Goal: Information Seeking & Learning: Compare options

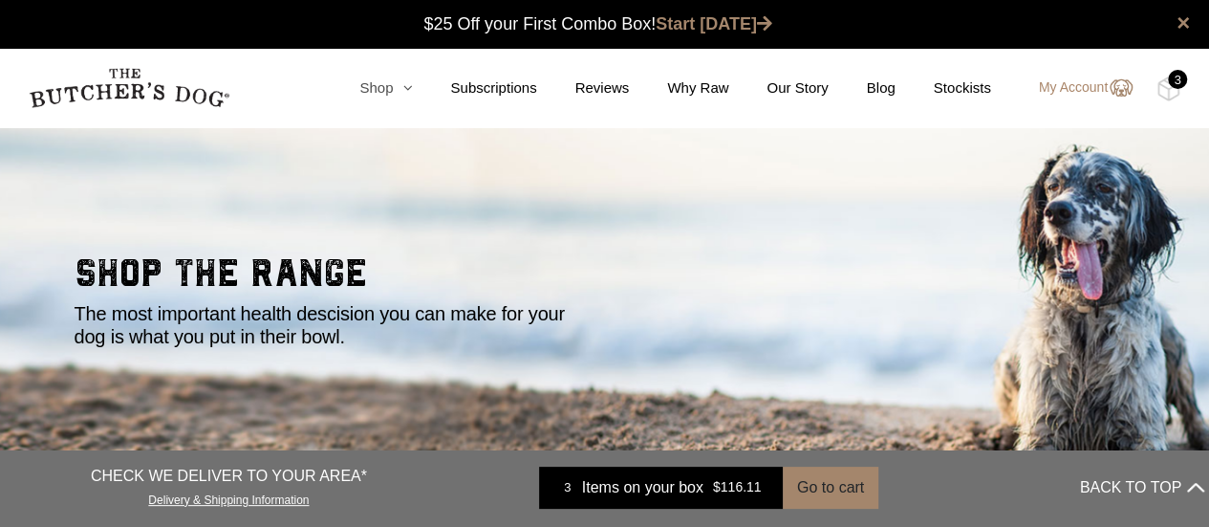
click at [396, 87] on link "Shop" at bounding box center [366, 88] width 91 height 22
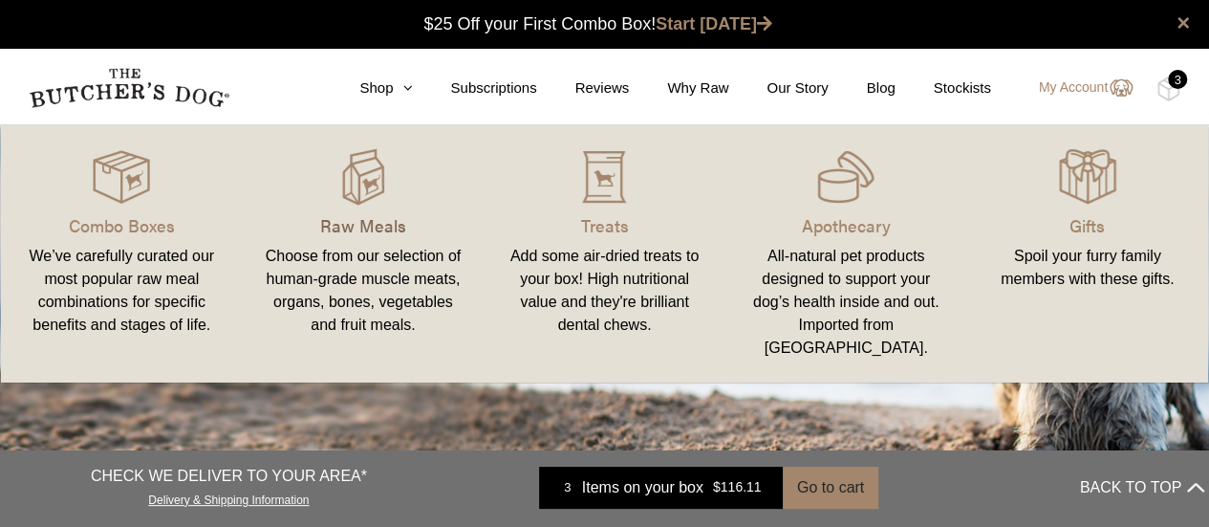
click at [340, 222] on p "Raw Meals" at bounding box center [364, 225] width 196 height 26
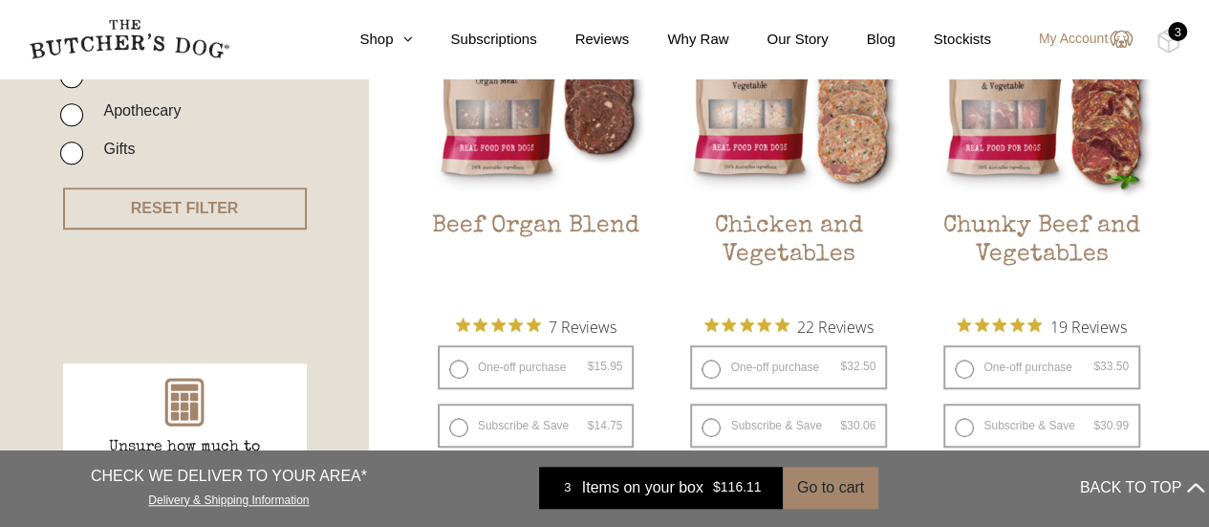
scroll to position [606, 0]
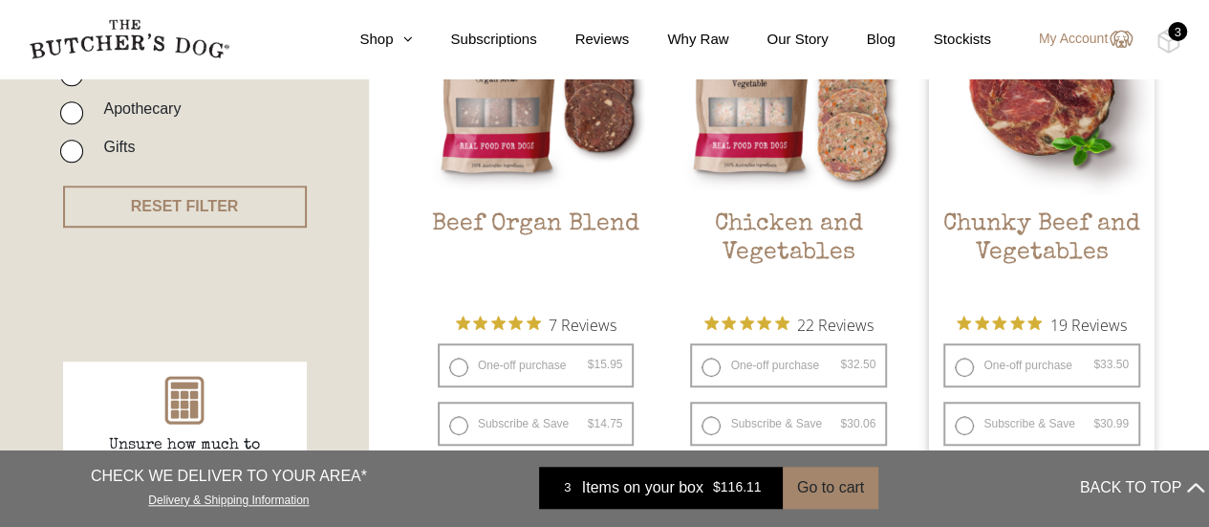
click at [1033, 242] on h2 "Chunky Beef and Vegetables" at bounding box center [1042, 255] width 226 height 90
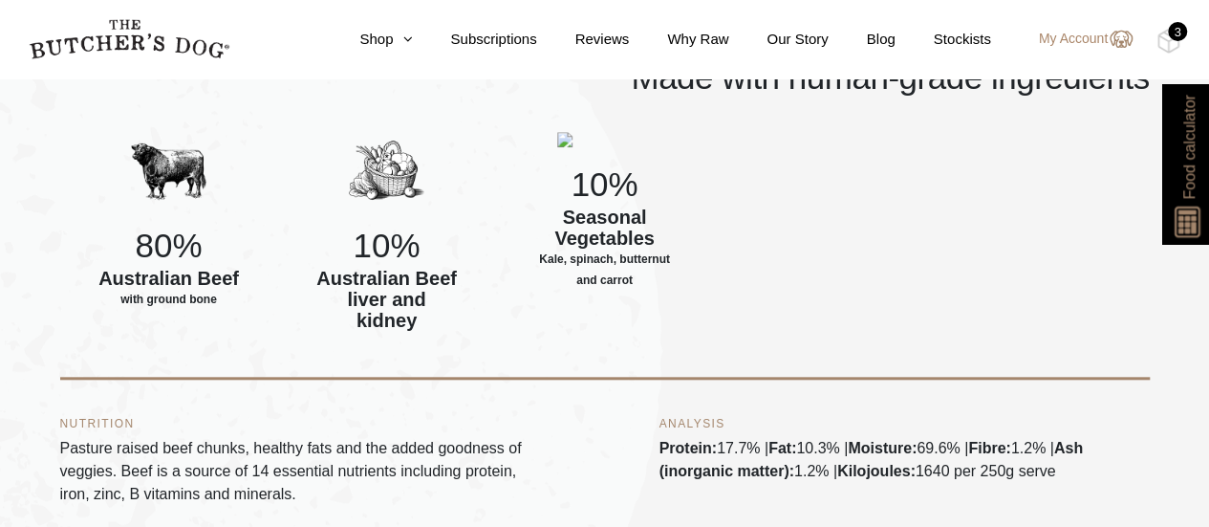
scroll to position [787, 0]
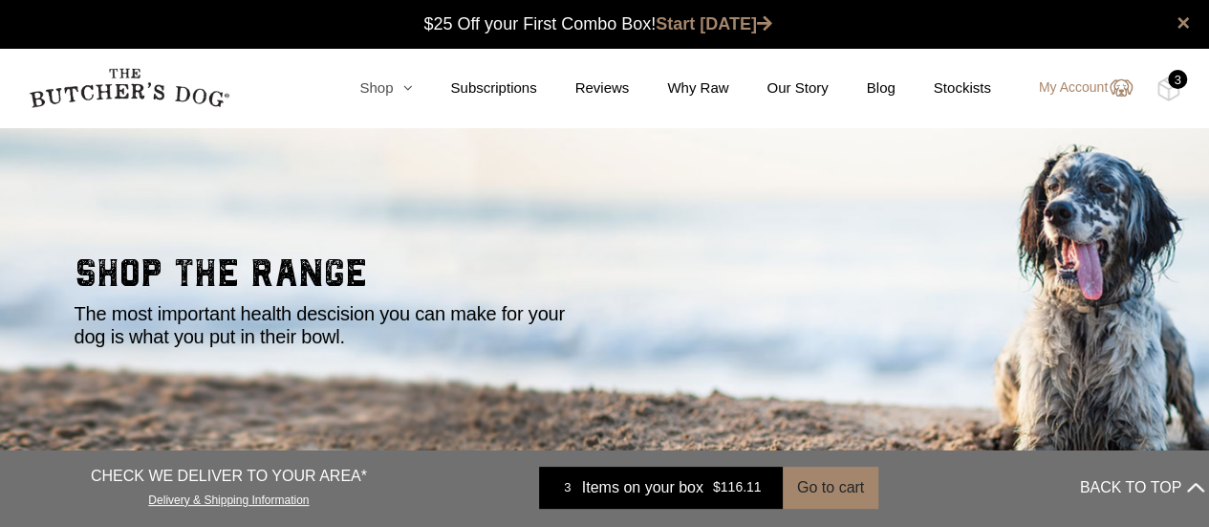
click at [388, 95] on link "Shop" at bounding box center [366, 88] width 91 height 22
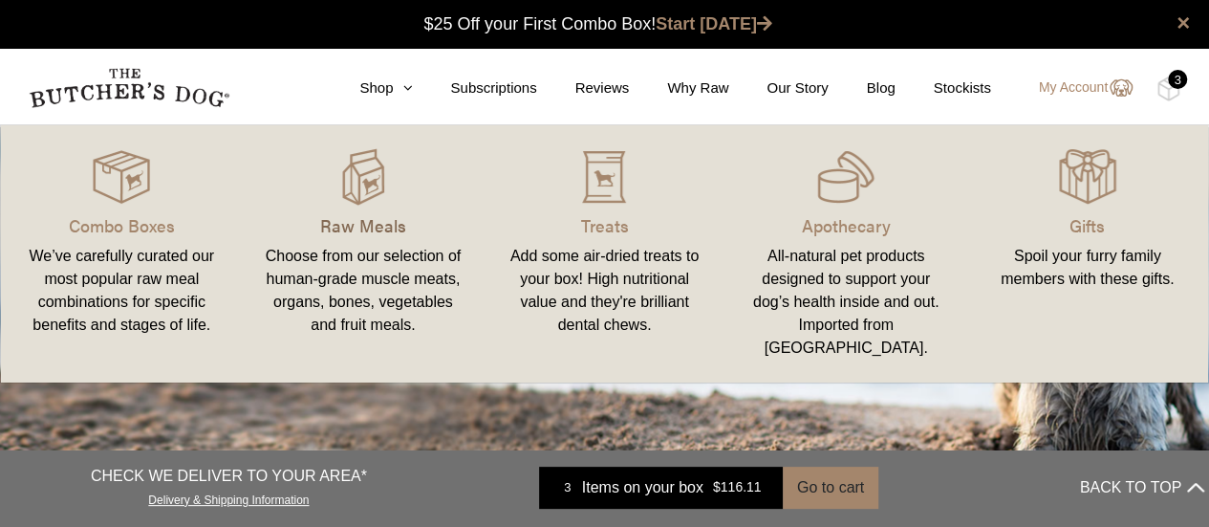
click at [355, 221] on p "Raw Meals" at bounding box center [364, 225] width 196 height 26
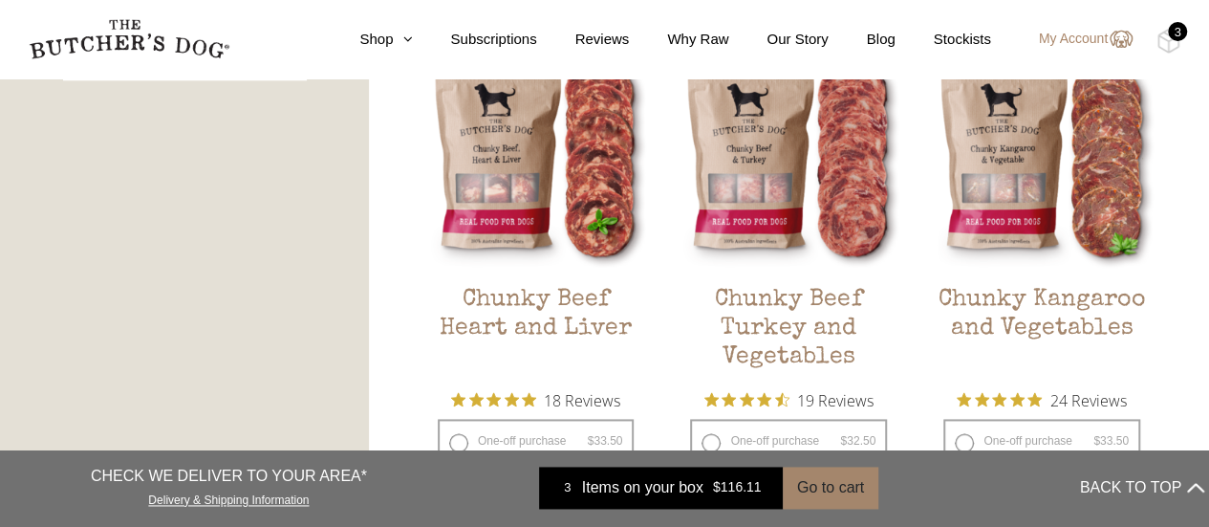
scroll to position [1086, 0]
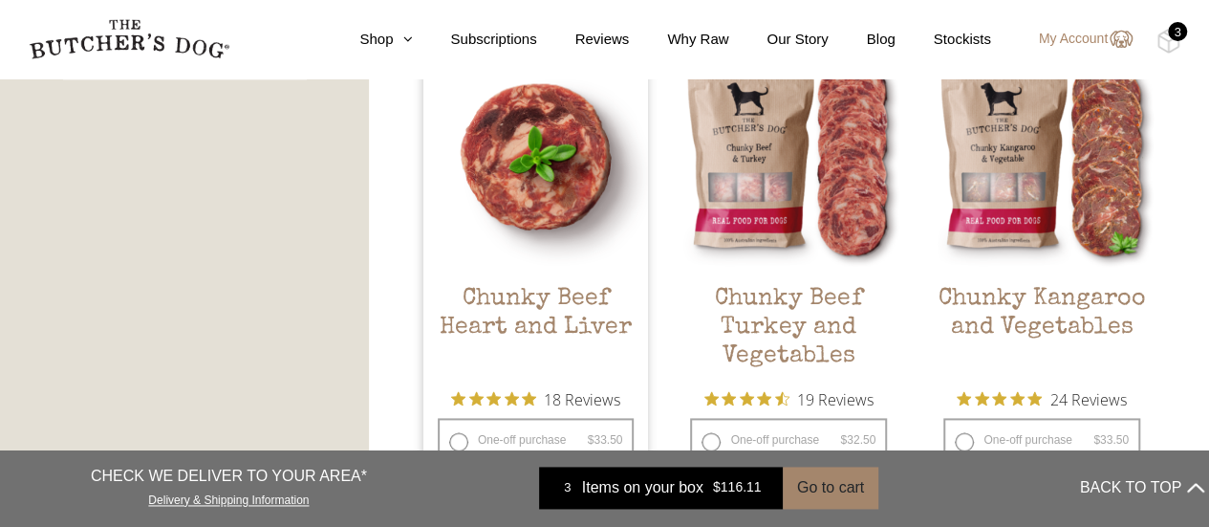
click at [535, 306] on h2 "Chunky Beef Heart and Liver" at bounding box center [537, 330] width 226 height 90
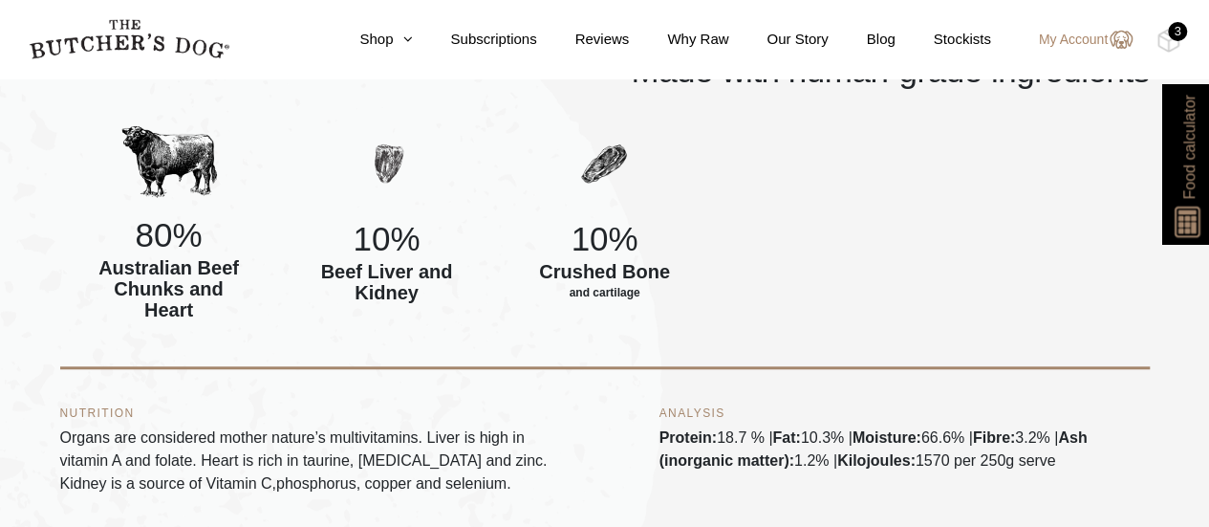
scroll to position [748, 0]
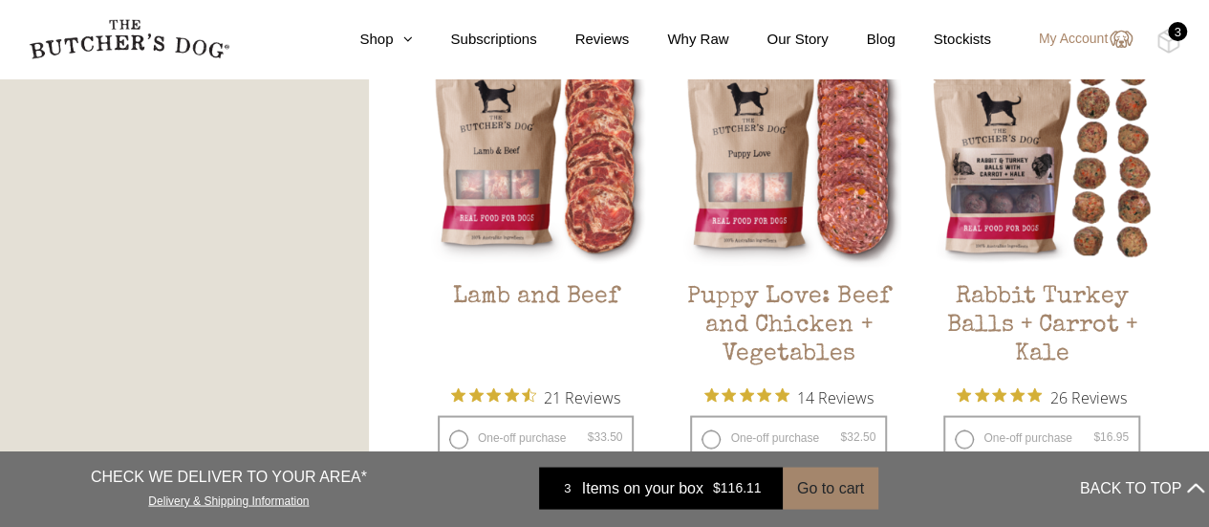
scroll to position [1643, 0]
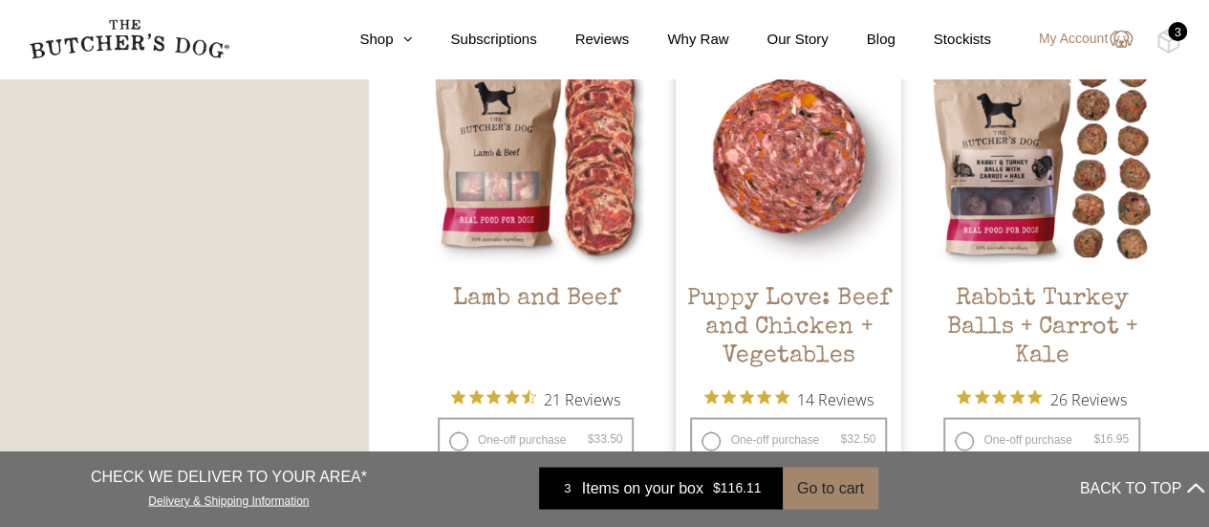
click at [762, 305] on h2 "Puppy Love: Beef and Chicken + Vegetables" at bounding box center [789, 329] width 226 height 90
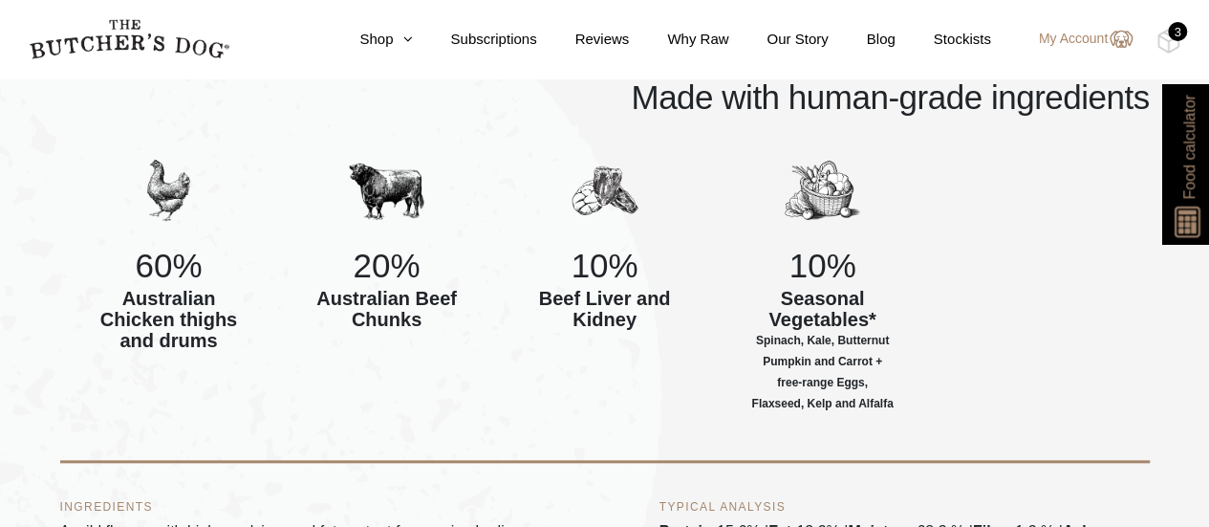
scroll to position [785, 0]
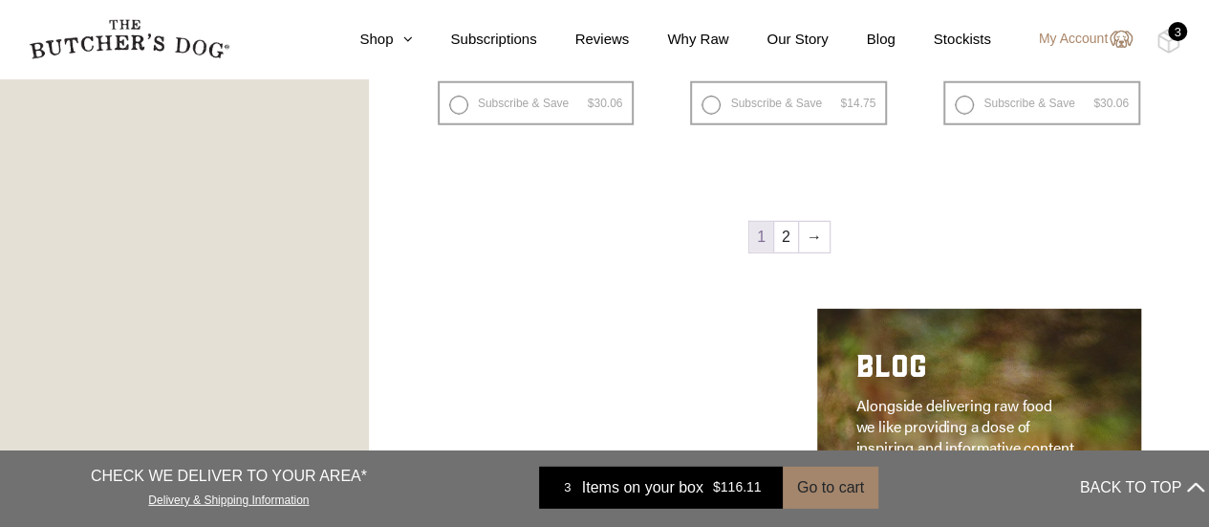
scroll to position [2588, 0]
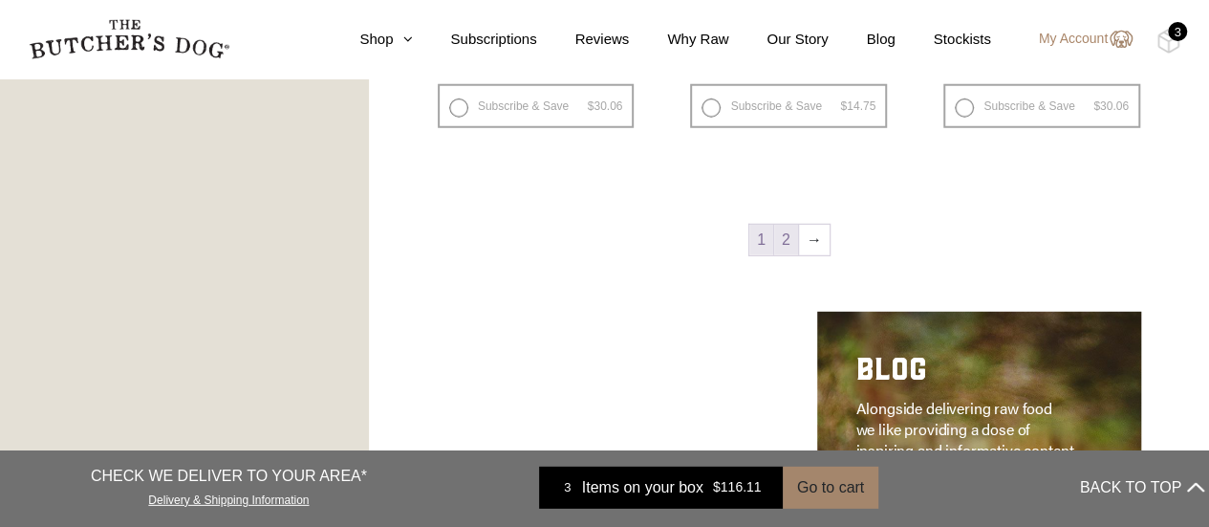
click at [786, 248] on link "2" at bounding box center [786, 240] width 24 height 31
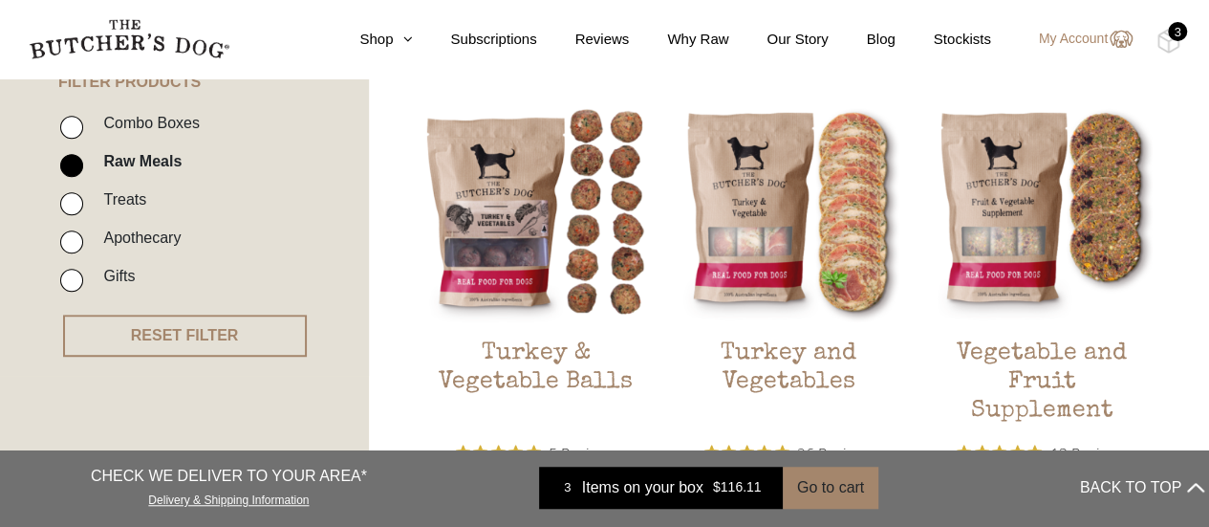
scroll to position [526, 0]
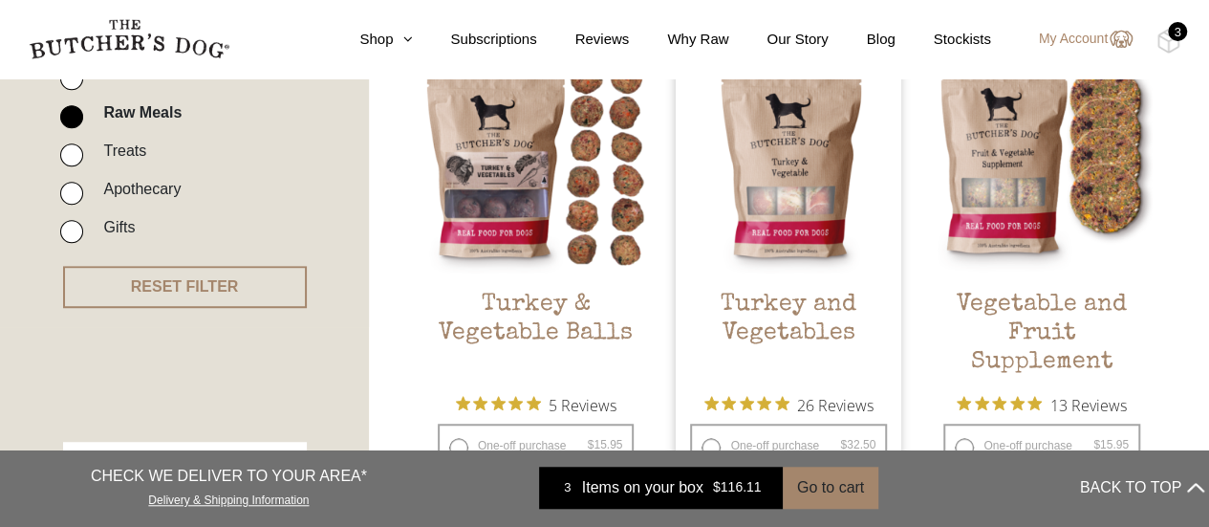
click at [787, 333] on h2 "Turkey and Vegetables" at bounding box center [789, 336] width 226 height 90
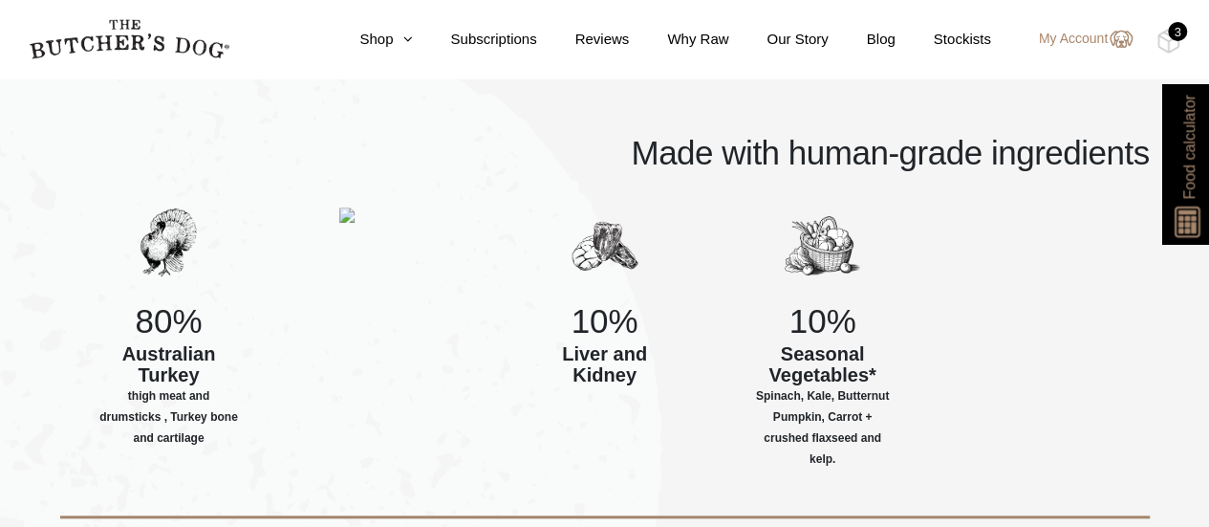
scroll to position [684, 0]
